Goal: Task Accomplishment & Management: Manage account settings

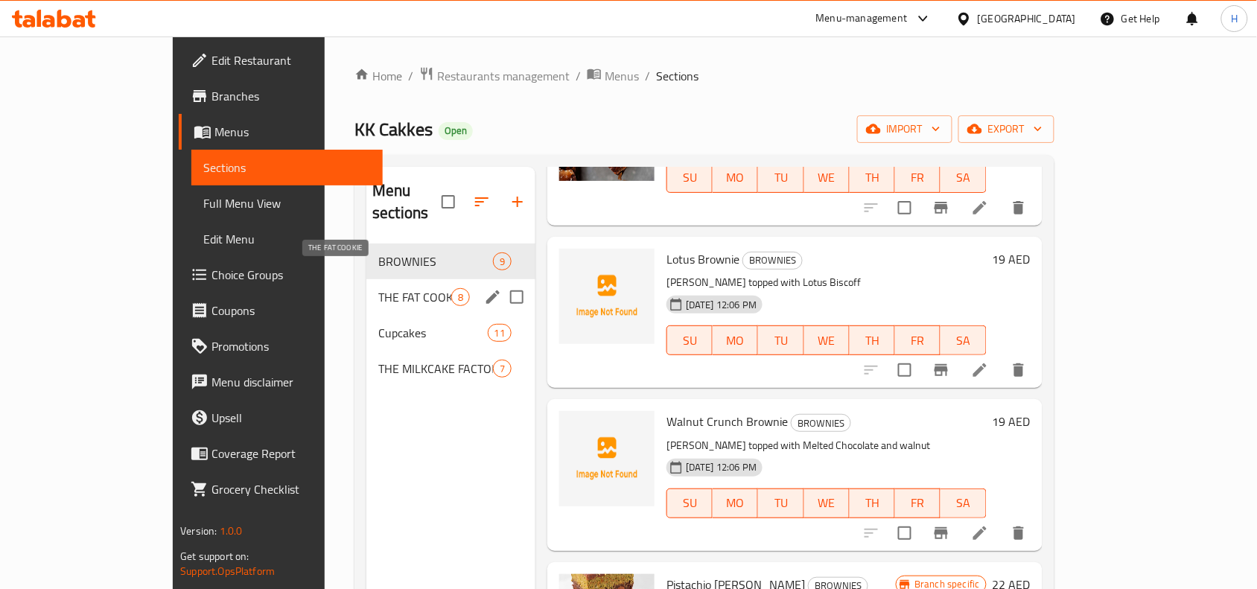
click at [378, 288] on span "THE FAT COOKIE" at bounding box center [414, 297] width 73 height 18
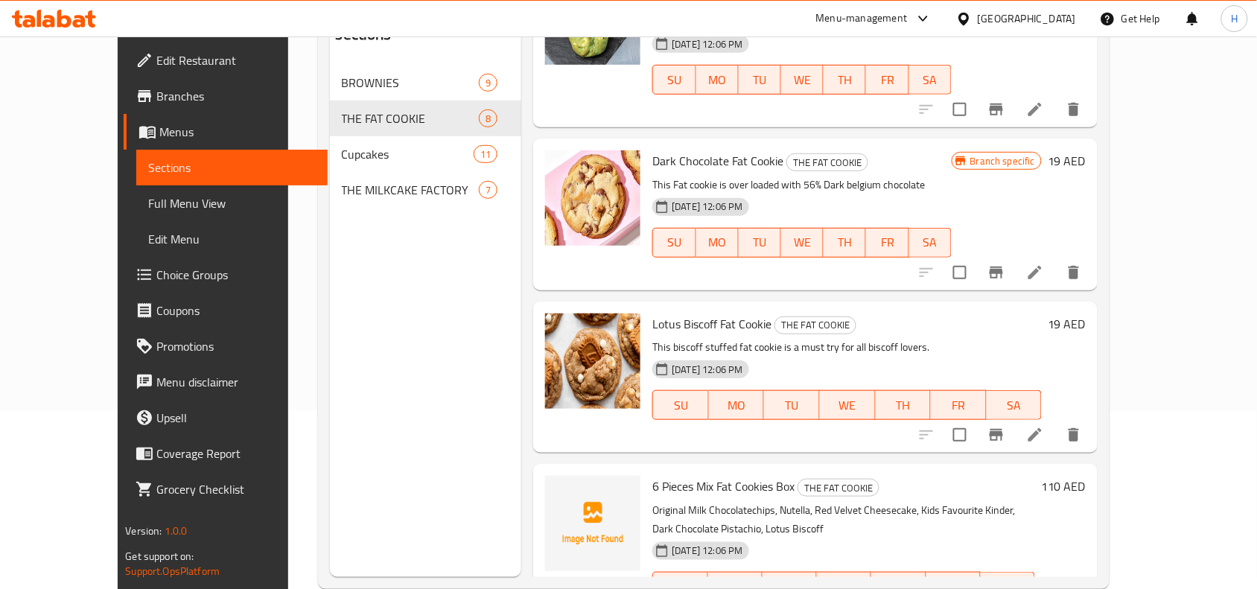
scroll to position [186, 0]
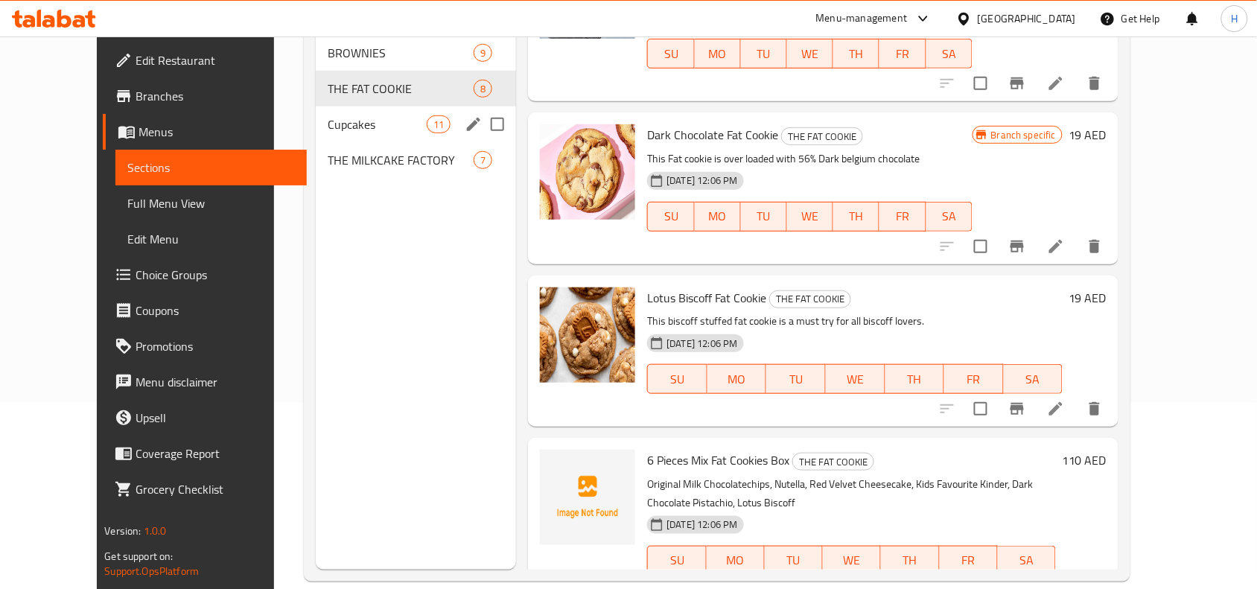
click at [328, 116] on span "Cupcakes" at bounding box center [377, 124] width 99 height 18
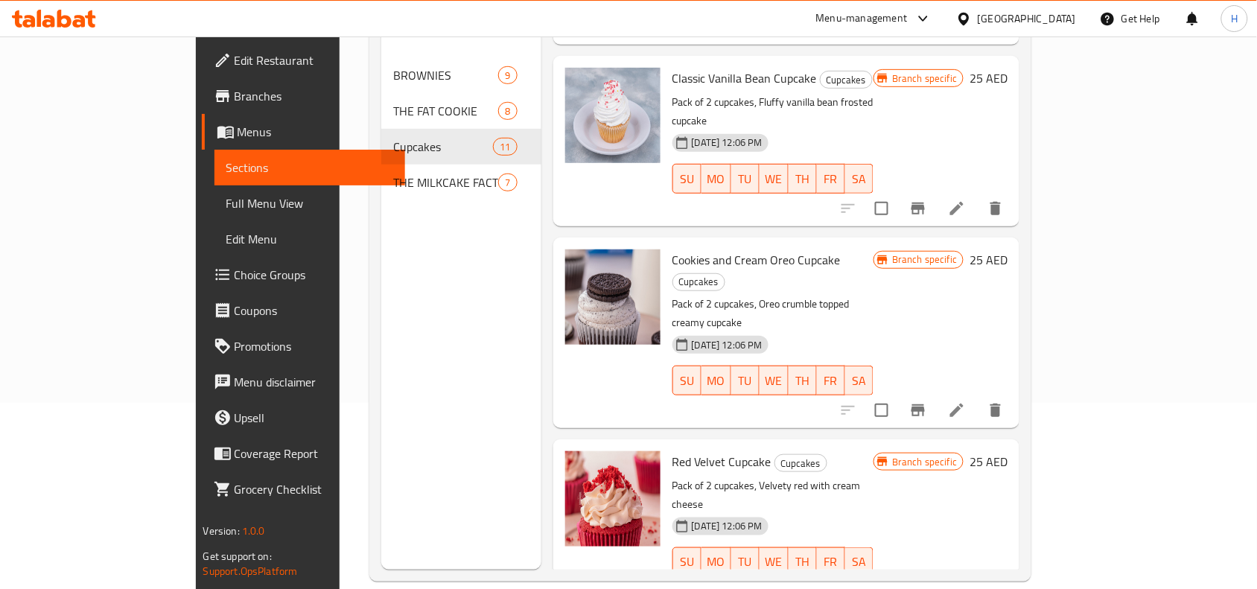
scroll to position [186, 0]
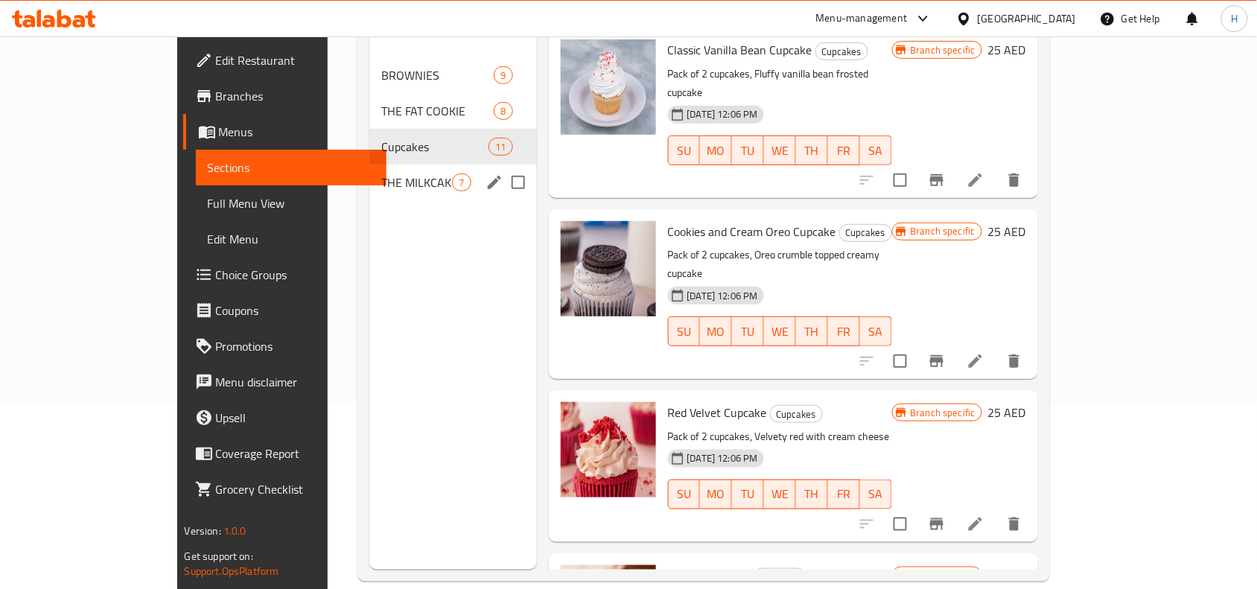
drag, startPoint x: 354, startPoint y: 149, endPoint x: 365, endPoint y: 173, distance: 26.7
click at [369, 165] on div "THE MILKCAKE FACTORY 7" at bounding box center [452, 183] width 167 height 36
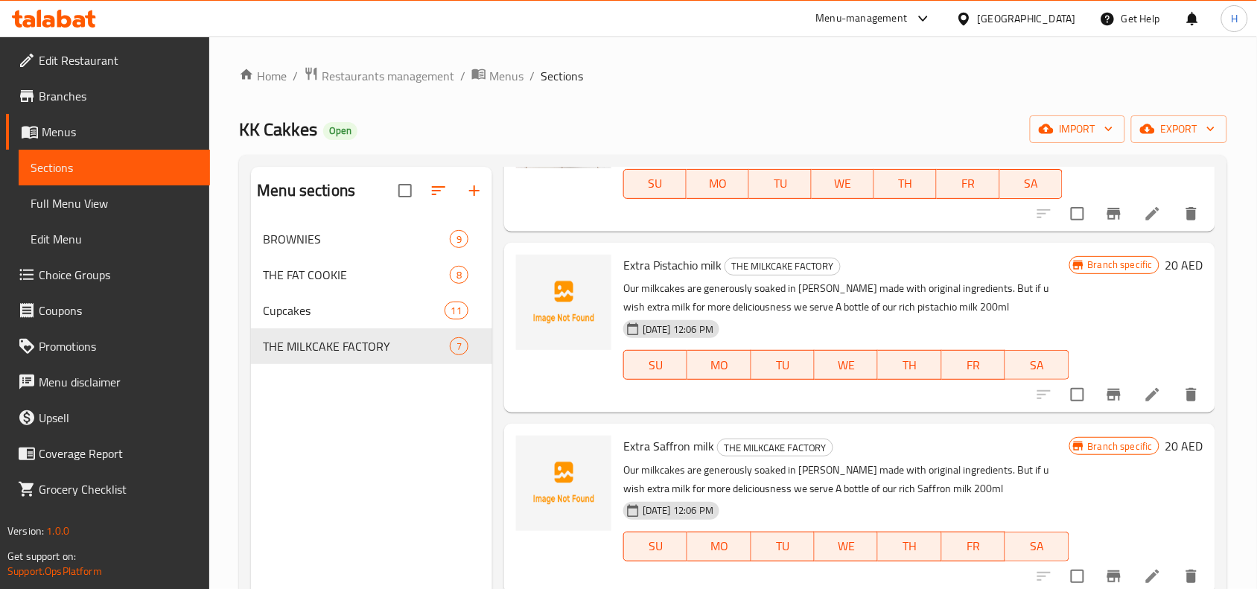
click at [153, 135] on span "Menus" at bounding box center [120, 132] width 156 height 18
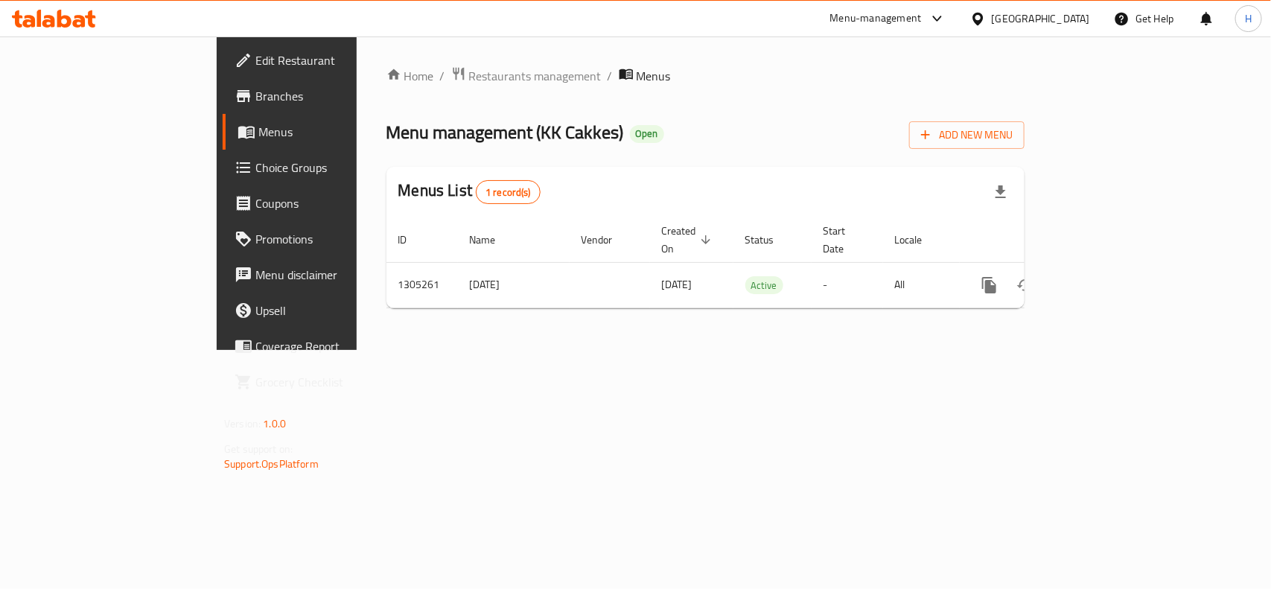
click at [422, 121] on span "Menu management ( KK Cakkes )" at bounding box center [505, 132] width 238 height 34
drag, startPoint x: 397, startPoint y: 132, endPoint x: 473, endPoint y: 138, distance: 76.2
click at [473, 138] on span "Menu management ( KK Cakkes )" at bounding box center [505, 132] width 238 height 34
copy span "KK Cakkes"
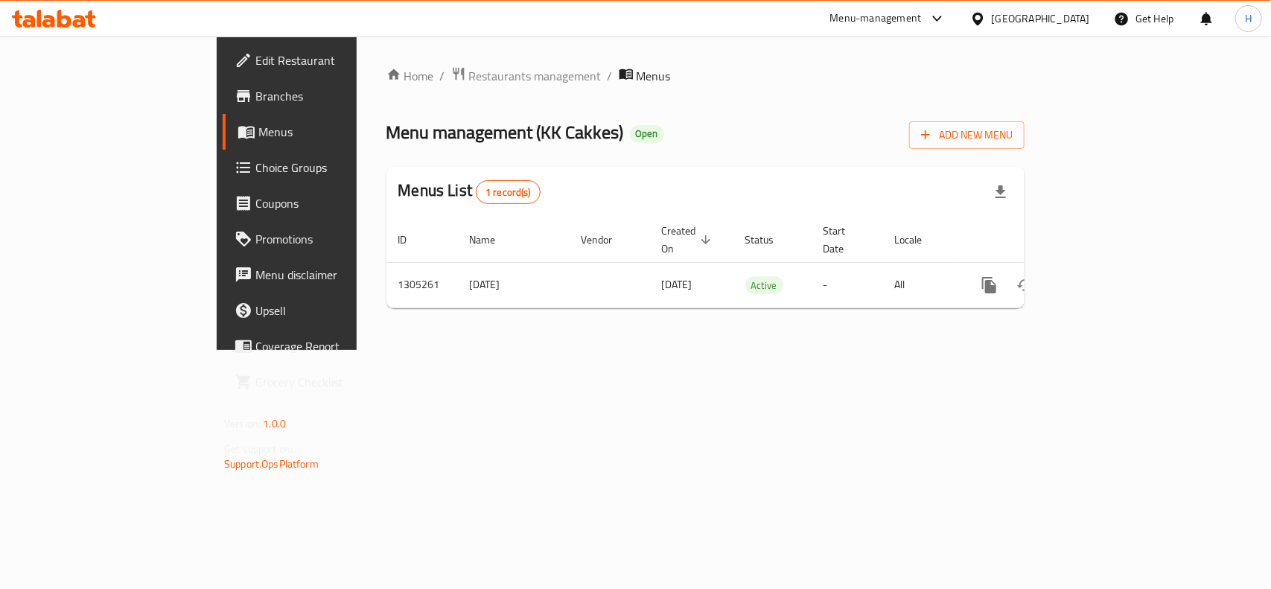
click at [1025, 120] on div "Add New Menu" at bounding box center [966, 132] width 115 height 34
click at [1025, 150] on div "Home / Restaurants management / Menus Menu management ( KK Cakkes ) Open Add Ne…" at bounding box center [705, 193] width 638 height 254
click at [1025, 123] on div "Menu management ( KK Cakkes ) Open Add New Menu" at bounding box center [705, 132] width 638 height 34
click at [1013, 143] on span "Add New Menu" at bounding box center [967, 135] width 92 height 19
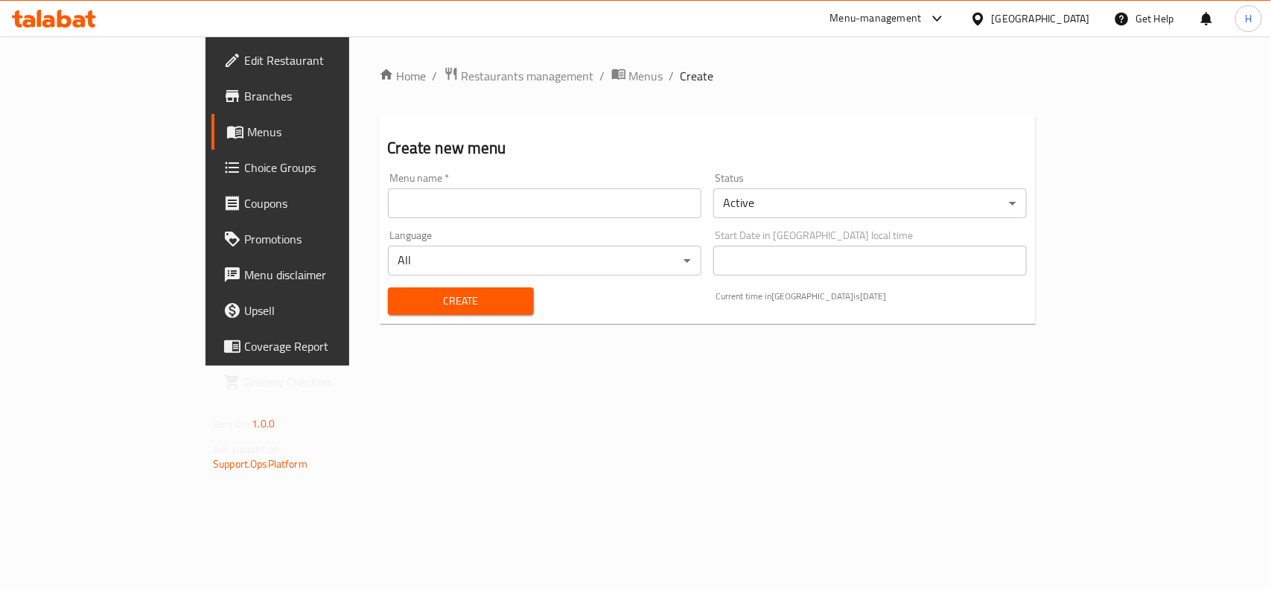
click at [482, 205] on input "text" at bounding box center [544, 203] width 313 height 30
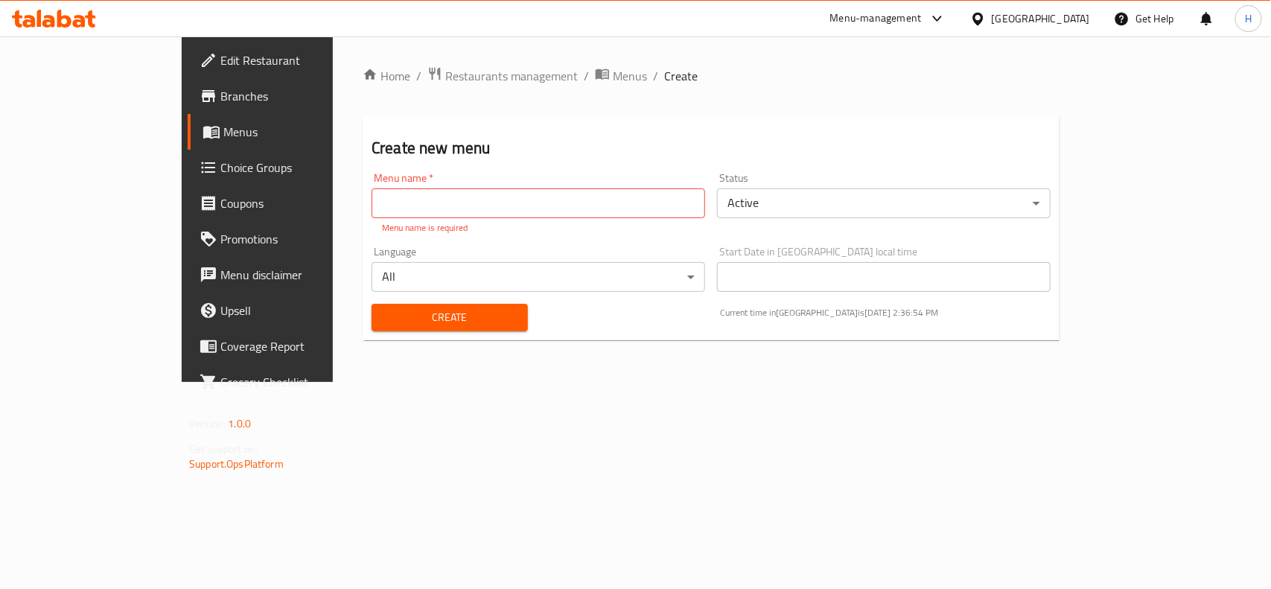
click at [527, 217] on div "Menu name   * Menu name * Menu name is required" at bounding box center [538, 204] width 345 height 74
click at [527, 205] on input "text" at bounding box center [539, 203] width 334 height 30
paste input "KK Cakkes"
type input "KK Cakkes"
click at [908, 216] on body "​ Menu-management [GEOGRAPHIC_DATA] Get Help H Edit Restaurant Branches Menus C…" at bounding box center [635, 312] width 1271 height 552
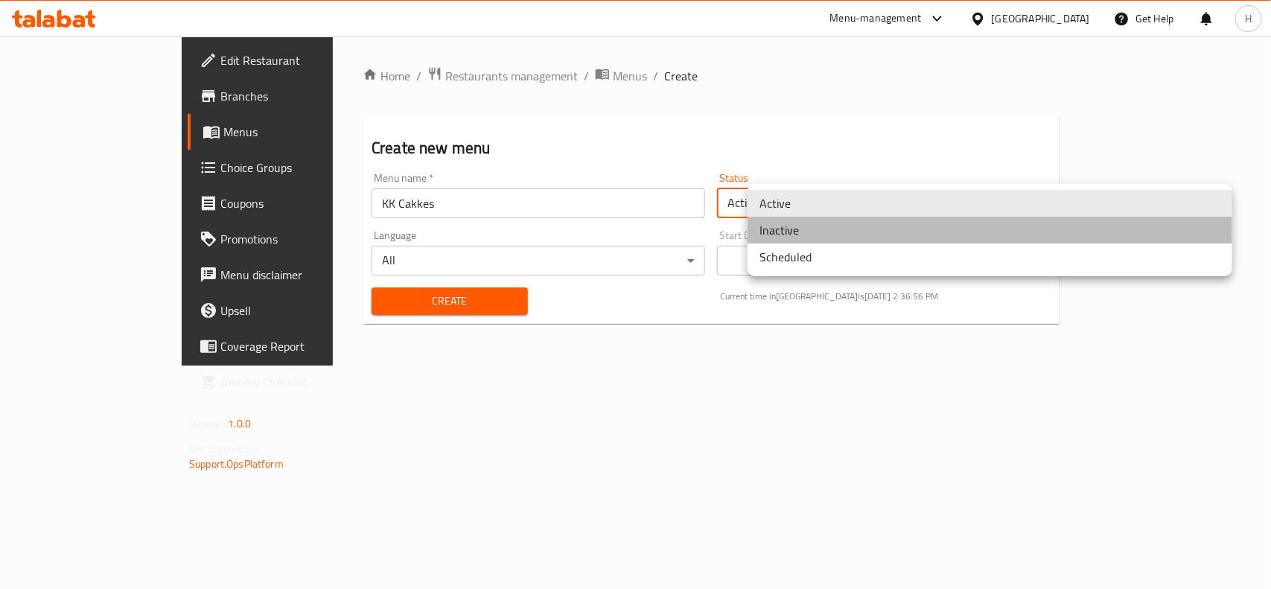
click at [865, 228] on li "Inactive" at bounding box center [990, 230] width 485 height 27
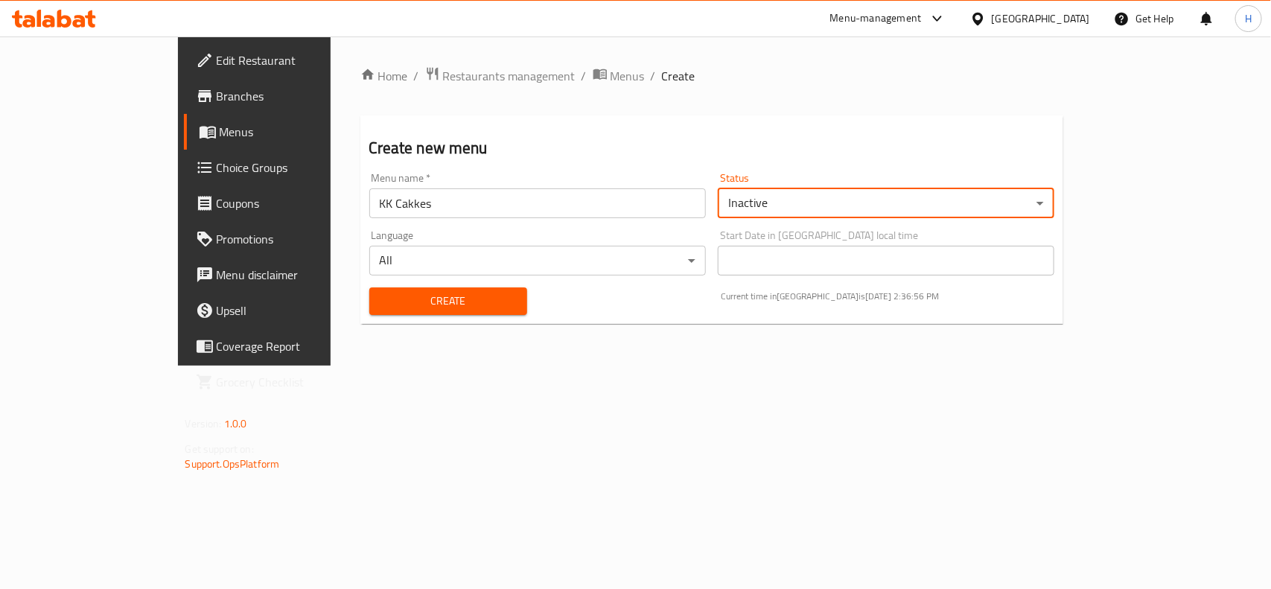
click at [462, 299] on span "Create" at bounding box center [448, 301] width 134 height 19
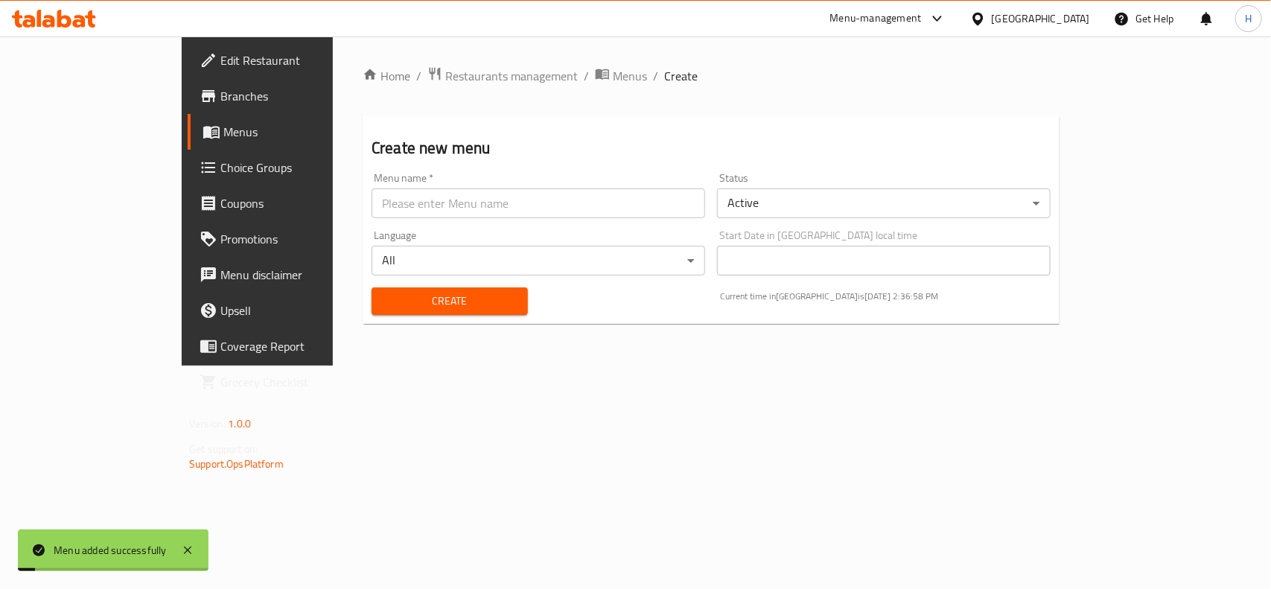
drag, startPoint x: 129, startPoint y: 133, endPoint x: 205, endPoint y: 150, distance: 77.9
click at [223, 133] on span "Menus" at bounding box center [302, 132] width 159 height 18
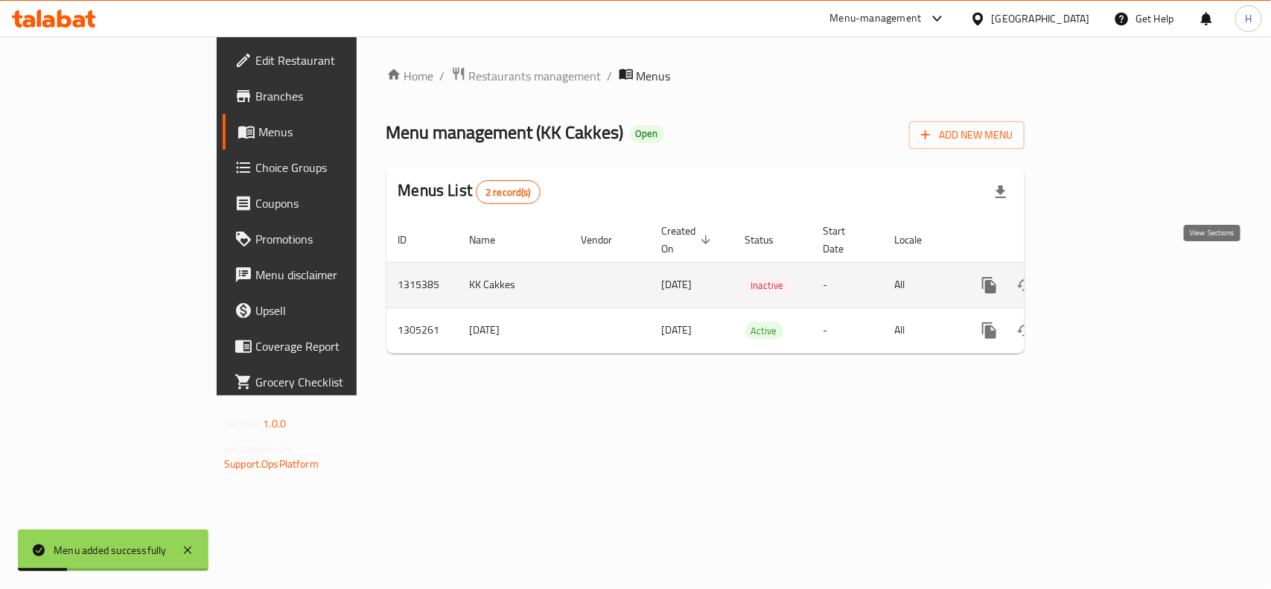
click at [1115, 267] on link "enhanced table" at bounding box center [1097, 285] width 36 height 36
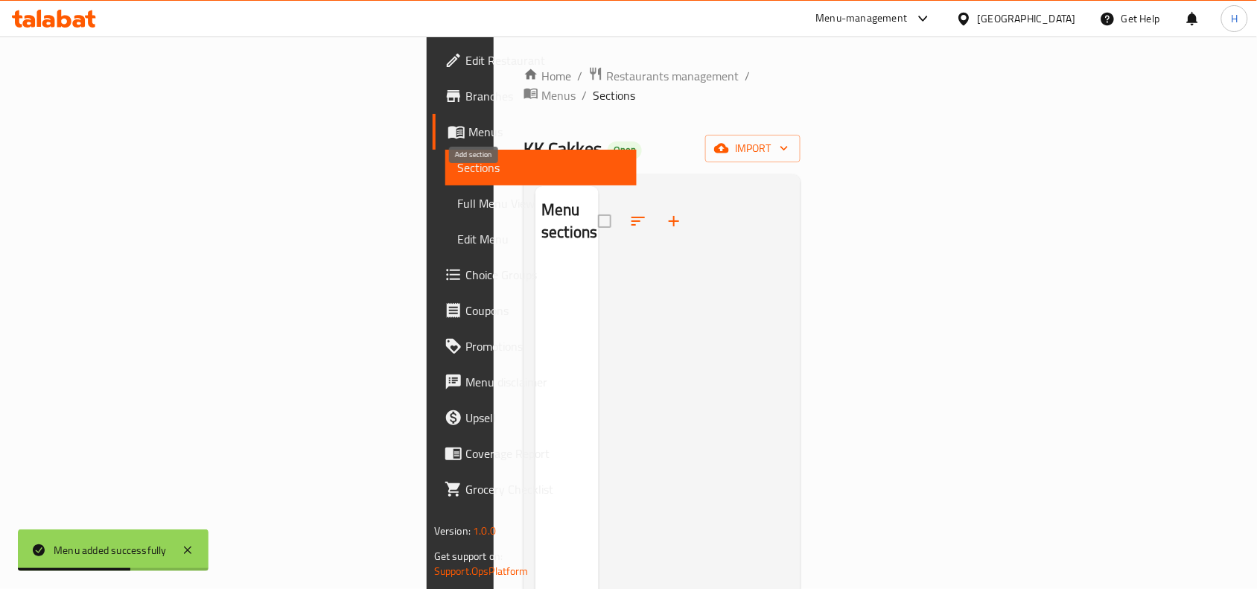
click at [665, 212] on icon "button" at bounding box center [674, 221] width 18 height 18
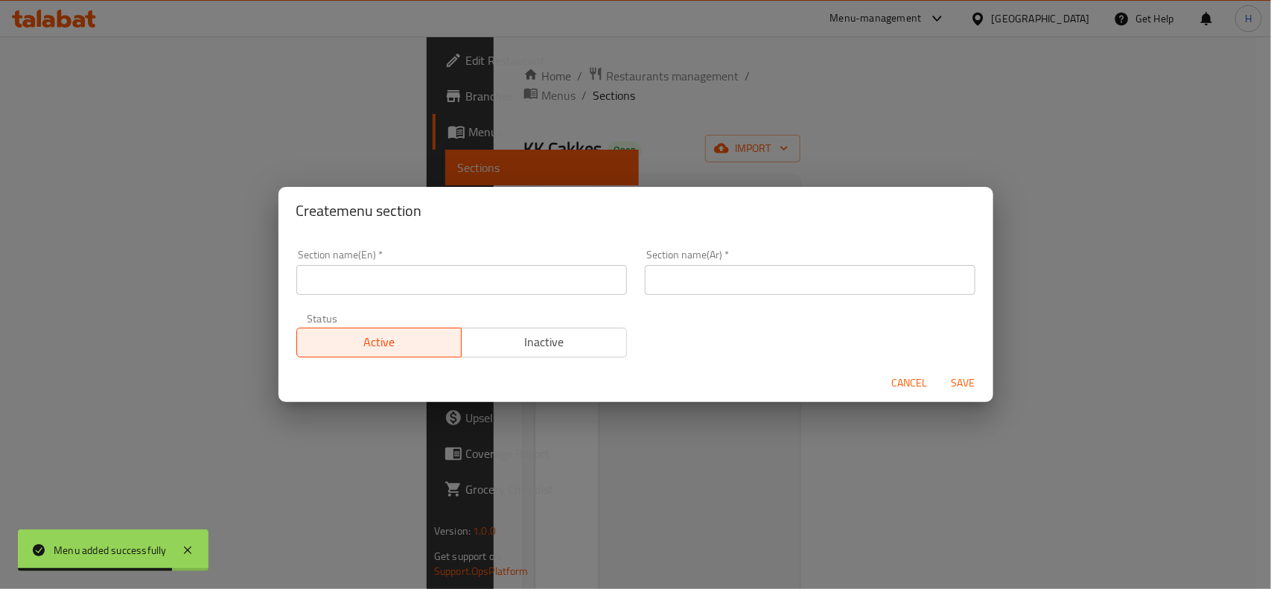
click at [486, 295] on div "Section name(En)   * Section name(En) *" at bounding box center [461, 272] width 348 height 63
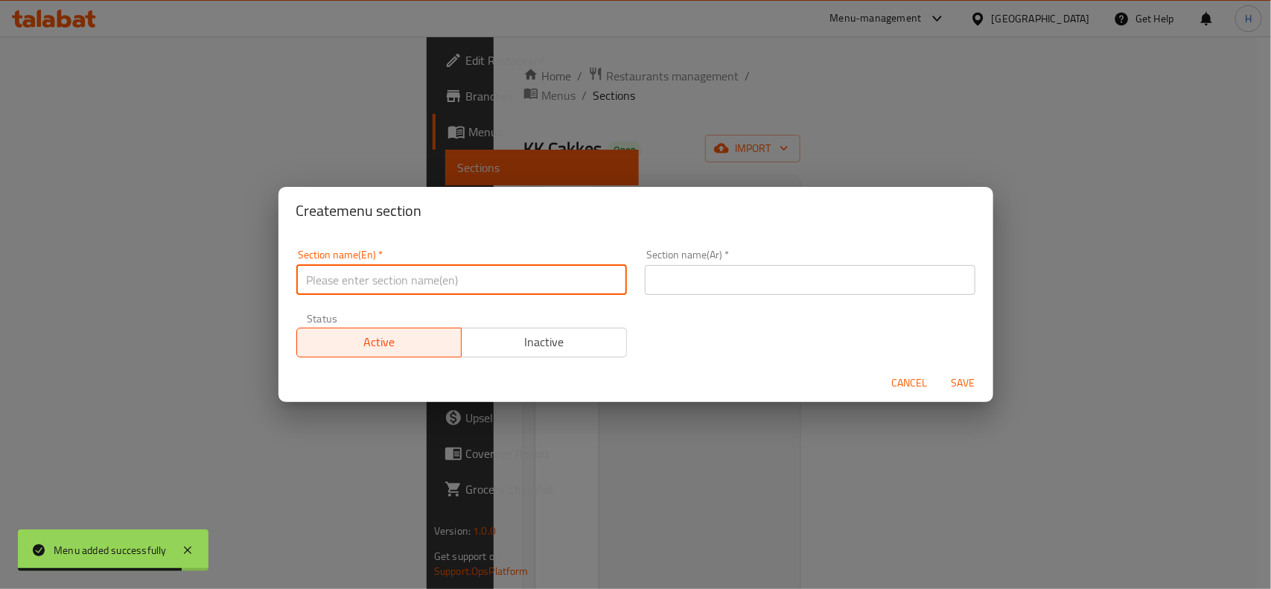
click at [482, 289] on input "text" at bounding box center [461, 280] width 331 height 30
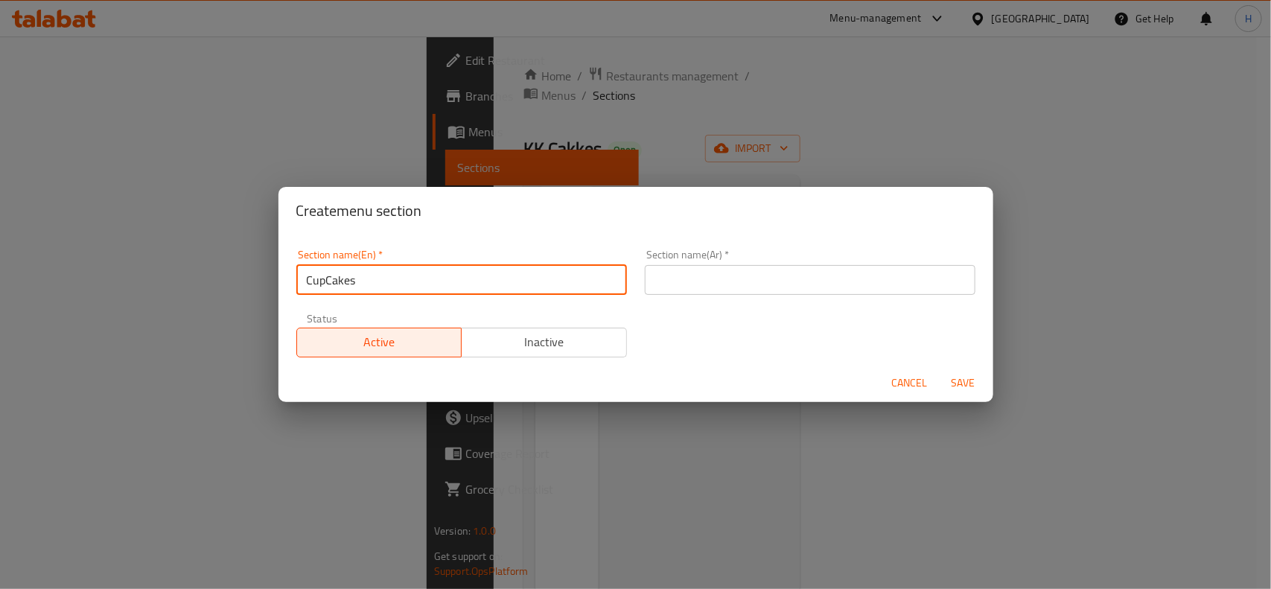
drag, startPoint x: 348, startPoint y: 285, endPoint x: 407, endPoint y: 133, distance: 163.3
click at [407, 133] on div "Create menu section Section name(En)   * CupCakes Section name(En) * Section na…" at bounding box center [635, 294] width 1271 height 589
drag, startPoint x: 459, startPoint y: 281, endPoint x: 404, endPoint y: 270, distance: 56.2
click at [404, 270] on input "CupCakes" at bounding box center [461, 280] width 331 height 30
type input "Cupcakes"
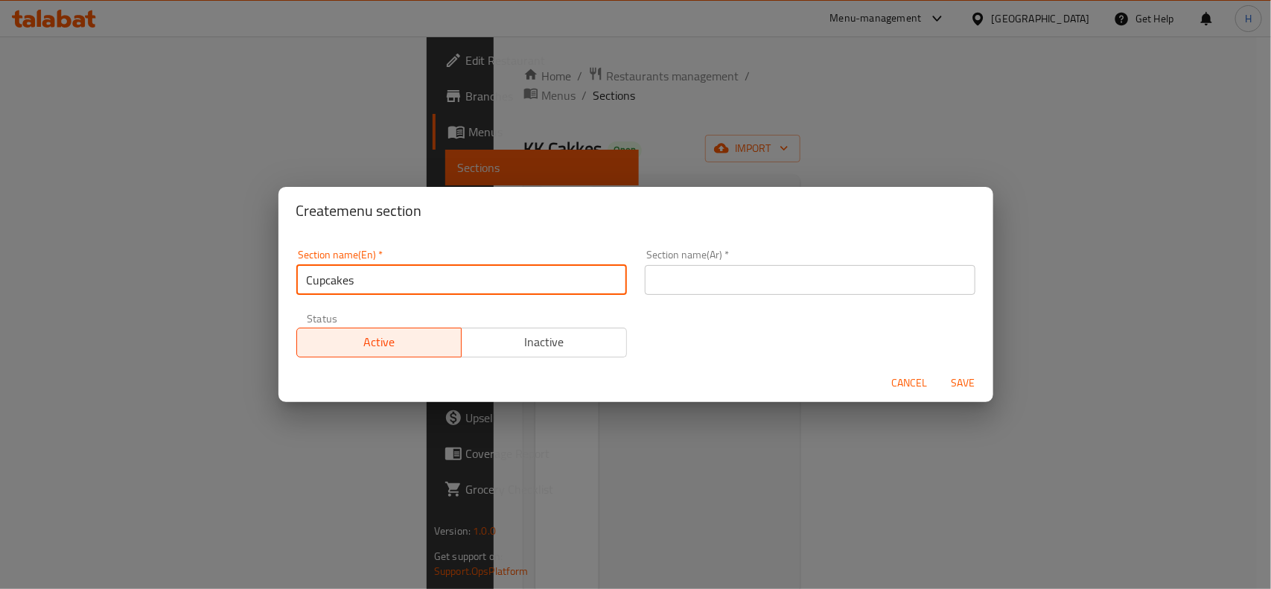
click at [683, 280] on input "text" at bounding box center [810, 280] width 331 height 30
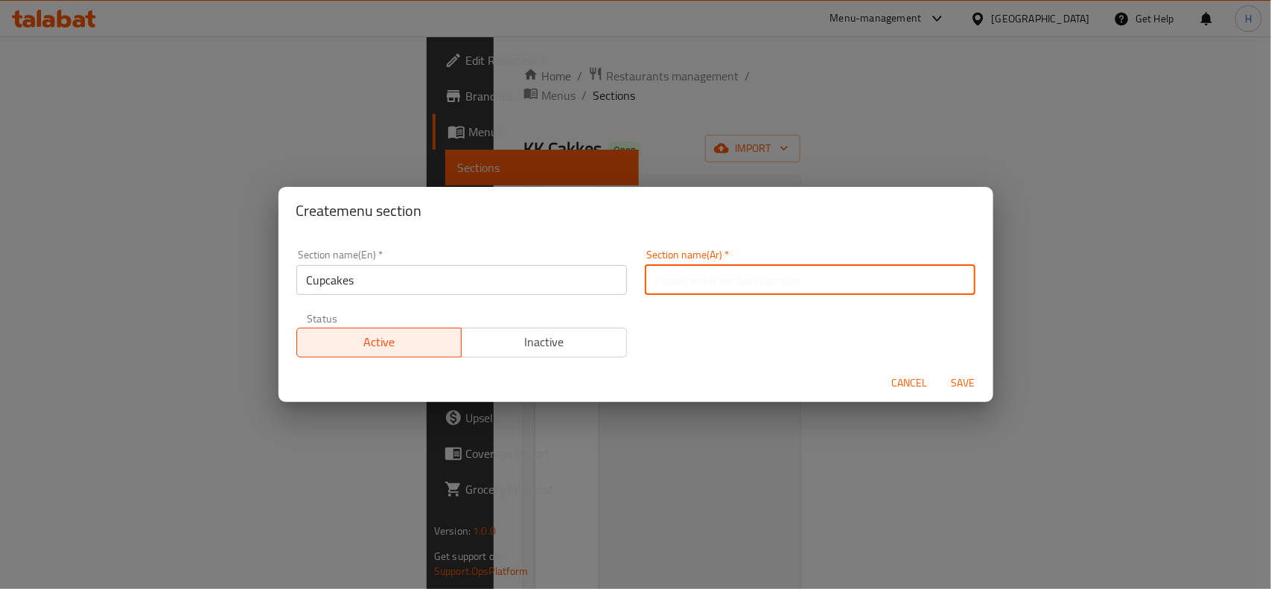
type input "ت"
type input "الكاب كيك"
click at [961, 370] on button "Save" at bounding box center [964, 383] width 48 height 28
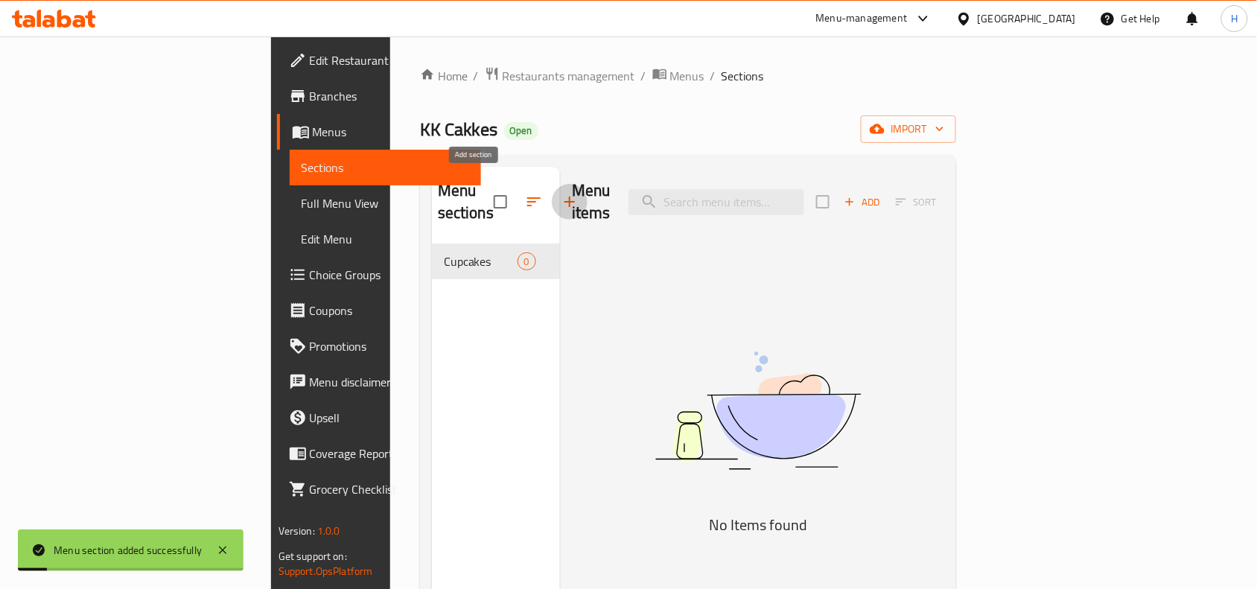
click at [561, 196] on icon "button" at bounding box center [570, 202] width 18 height 18
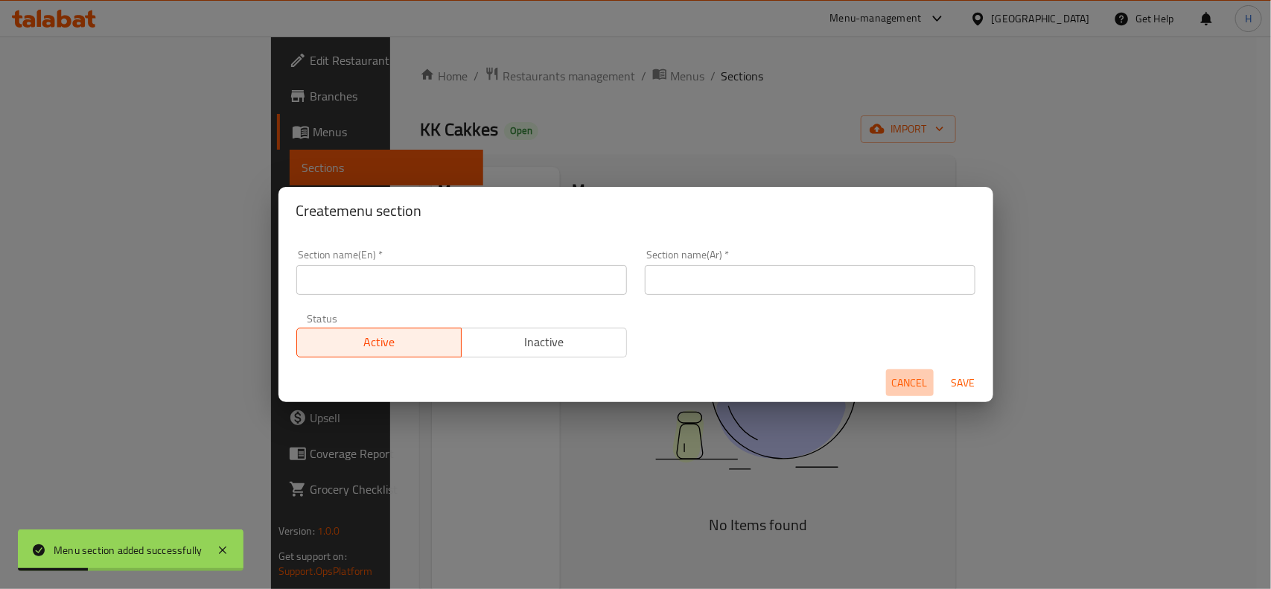
click at [895, 386] on span "Cancel" at bounding box center [910, 383] width 36 height 19
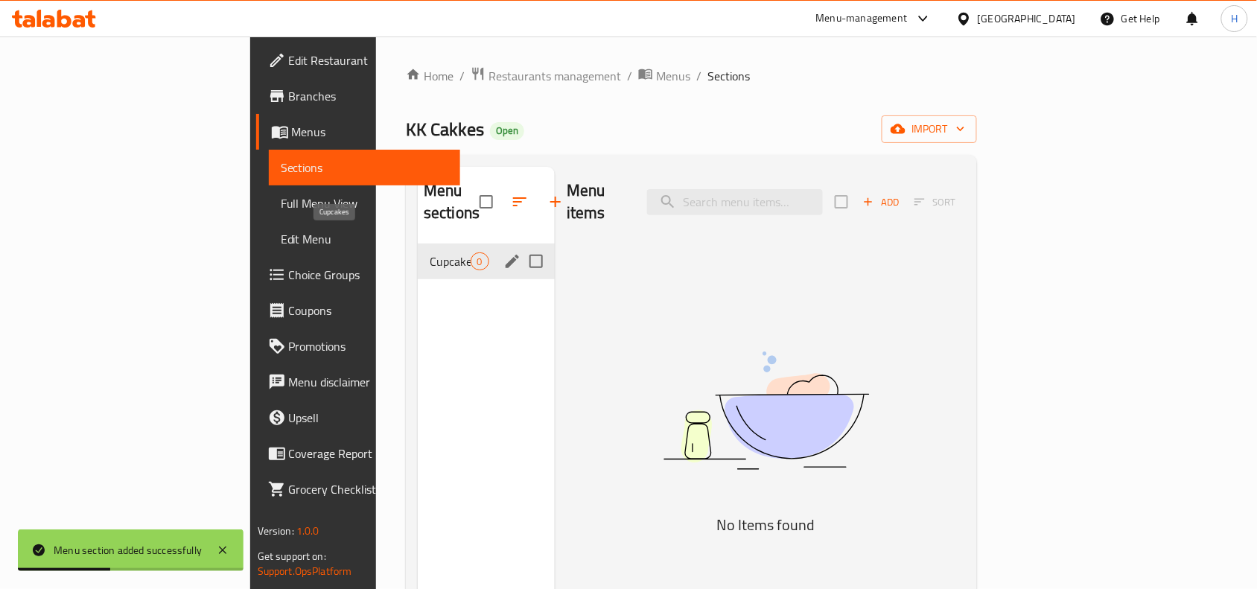
click at [430, 252] on span "Cupcakes" at bounding box center [450, 261] width 41 height 18
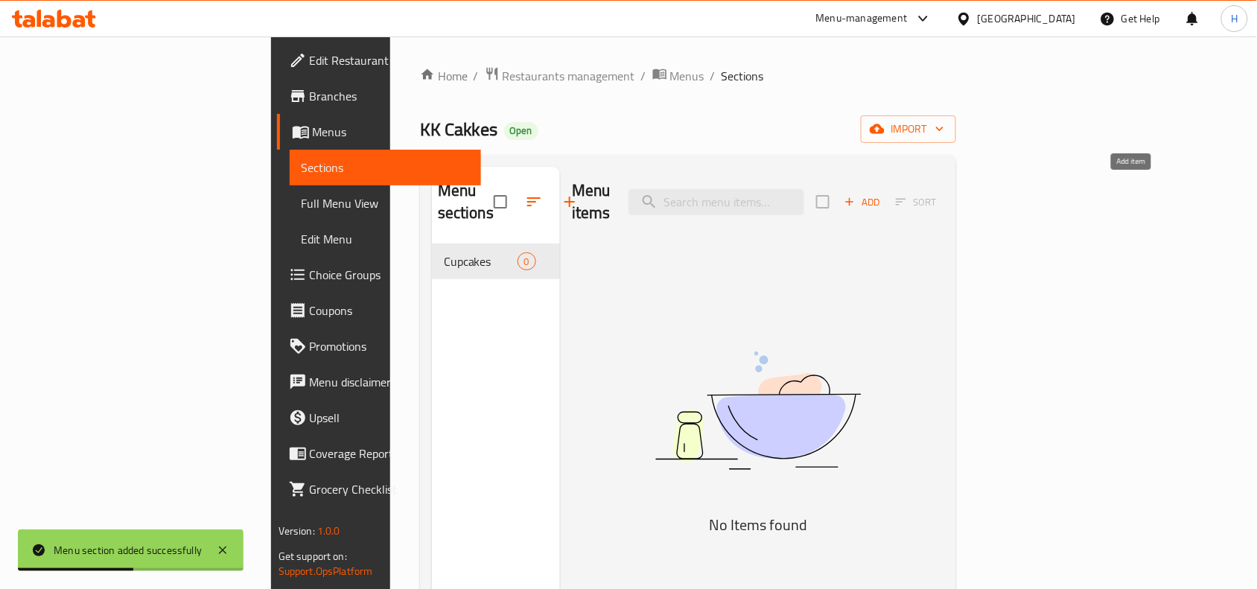
click at [882, 194] on span "Add" at bounding box center [862, 202] width 40 height 17
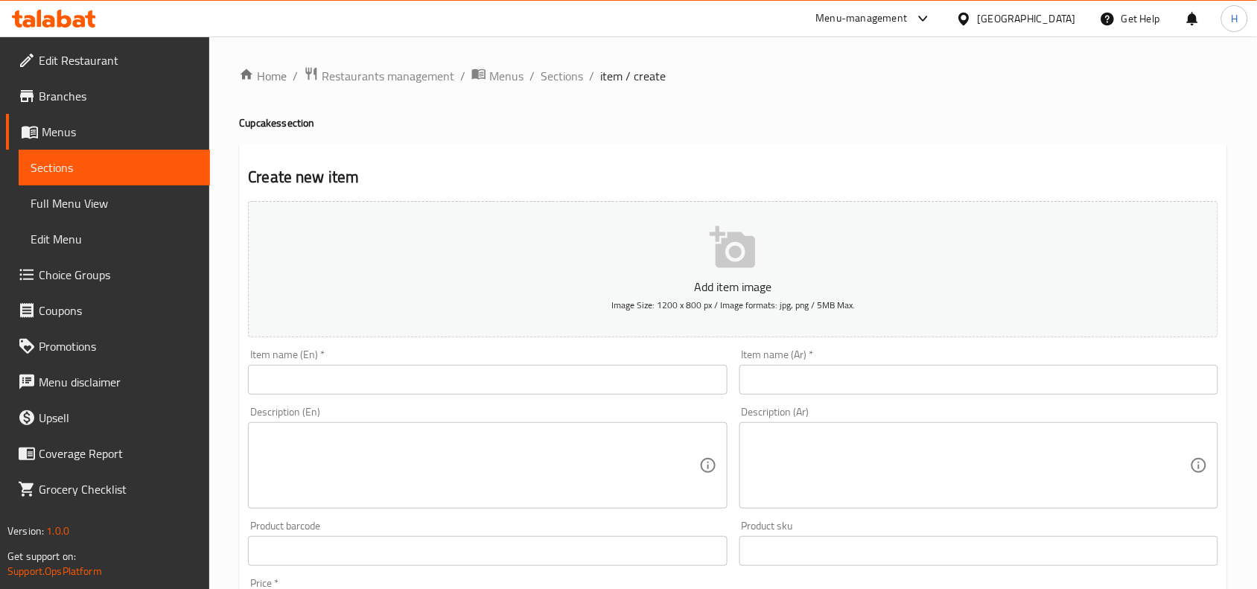
click at [500, 396] on div "Item name (En)   * Item name (En) *" at bounding box center [487, 371] width 491 height 57
click at [499, 385] on input "text" at bounding box center [487, 380] width 479 height 30
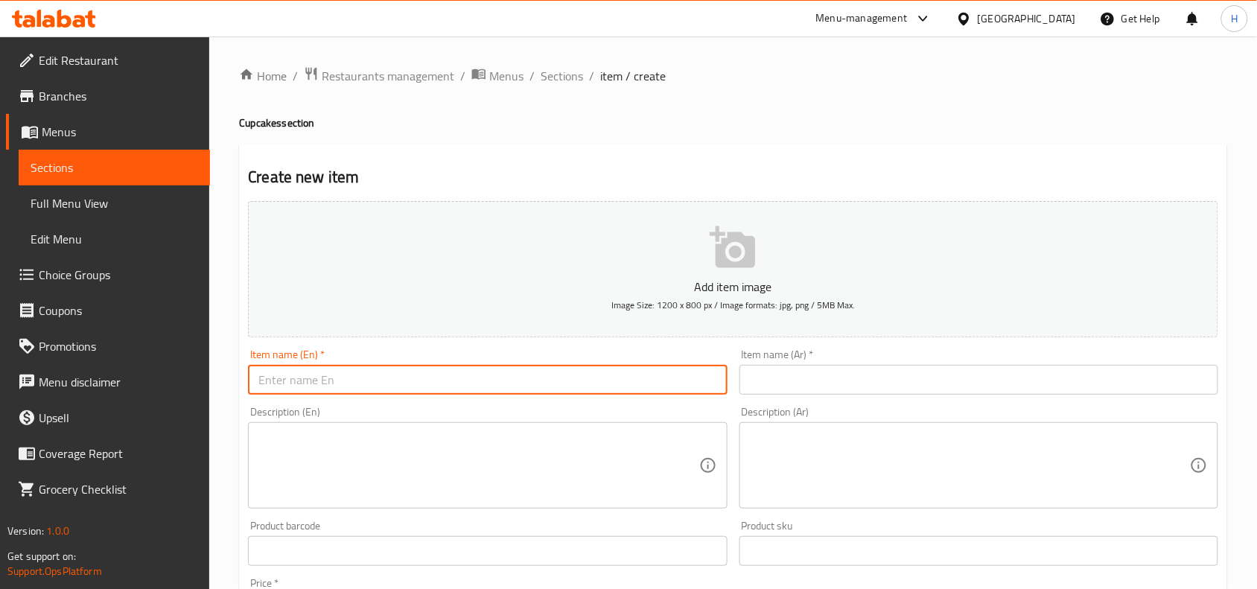
paste input "KK Cakkes"
type input "KK Cakkes"
click at [576, 370] on input "text" at bounding box center [487, 380] width 479 height 30
